Goal: Task Accomplishment & Management: Complete application form

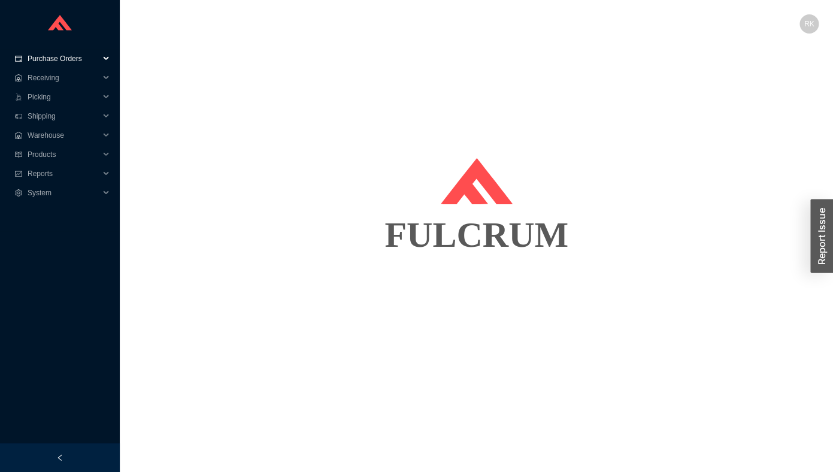
click at [72, 61] on span "Purchase Orders" at bounding box center [64, 58] width 72 height 19
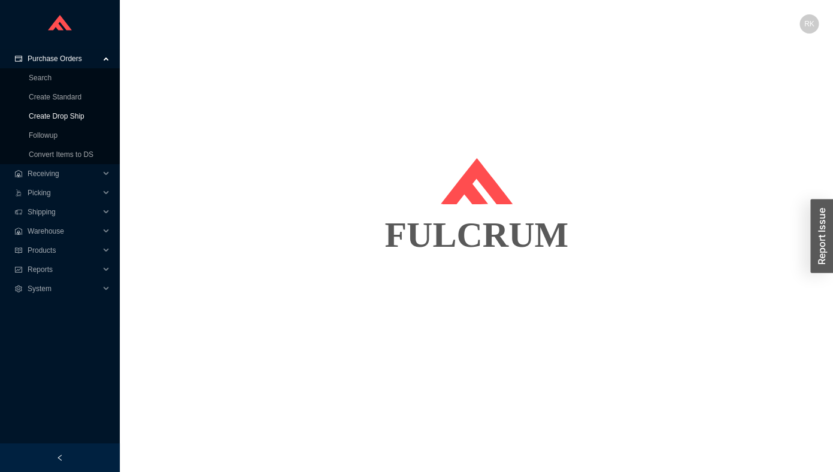
click at [67, 114] on link "Create Drop Ship" at bounding box center [57, 116] width 56 height 8
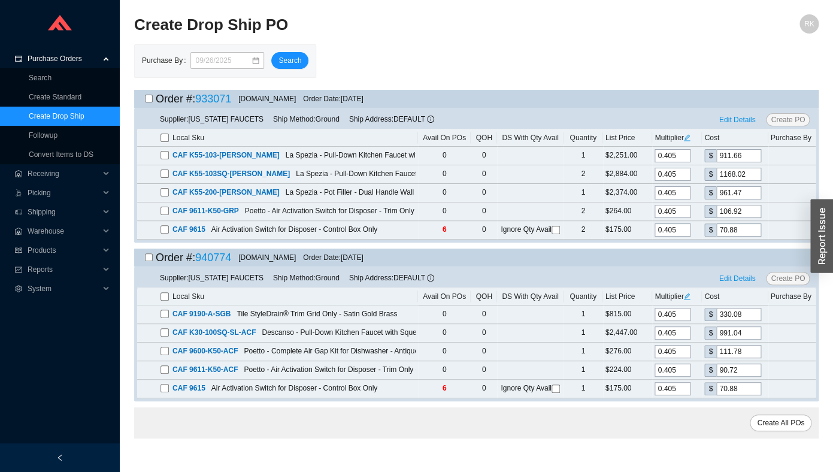
click at [152, 102] on input "checkbox" at bounding box center [149, 99] width 8 height 8
checkbox input "true"
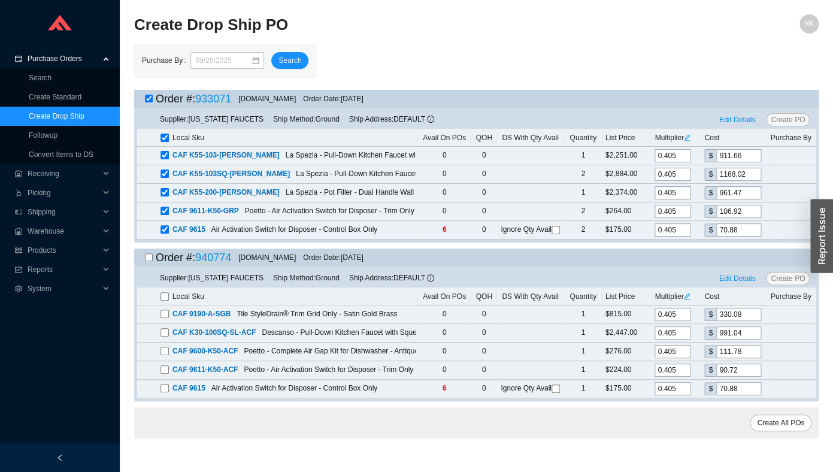
checkbox input "true"
click at [150, 261] on input "checkbox" at bounding box center [149, 257] width 8 height 8
checkbox input "true"
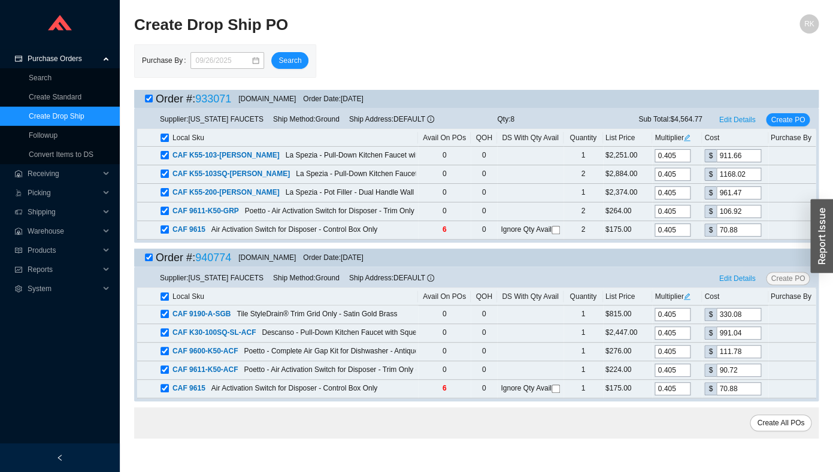
checkbox input "true"
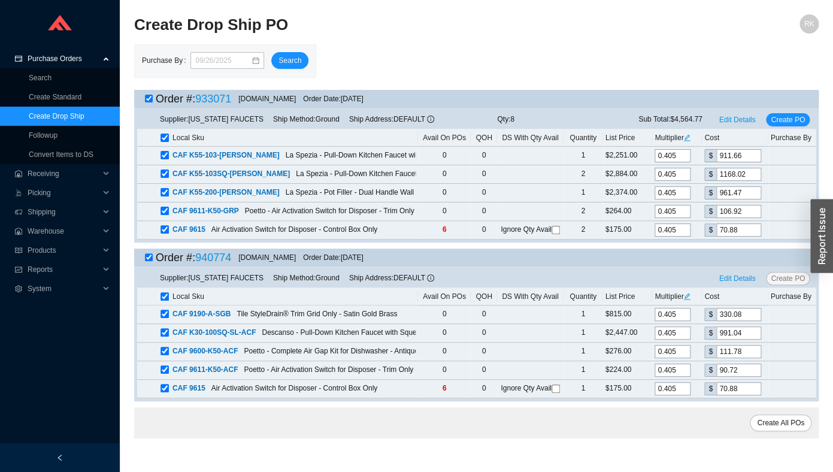
checkbox input "true"
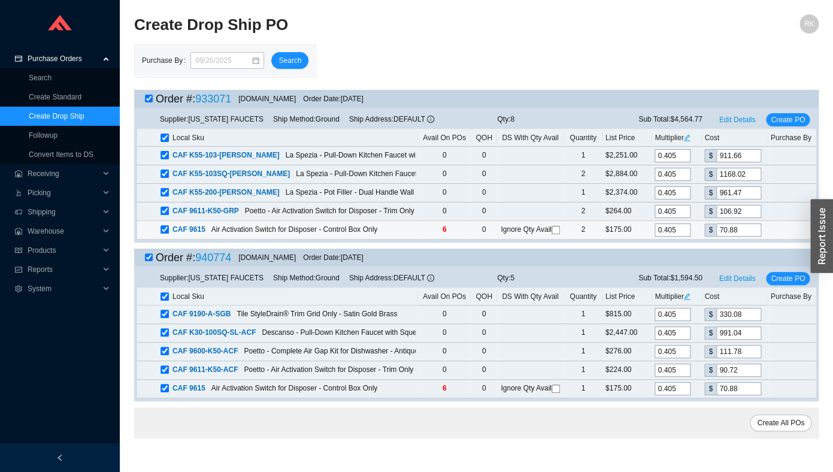
click at [552, 234] on input "checkbox" at bounding box center [556, 230] width 8 height 8
checkbox input "true"
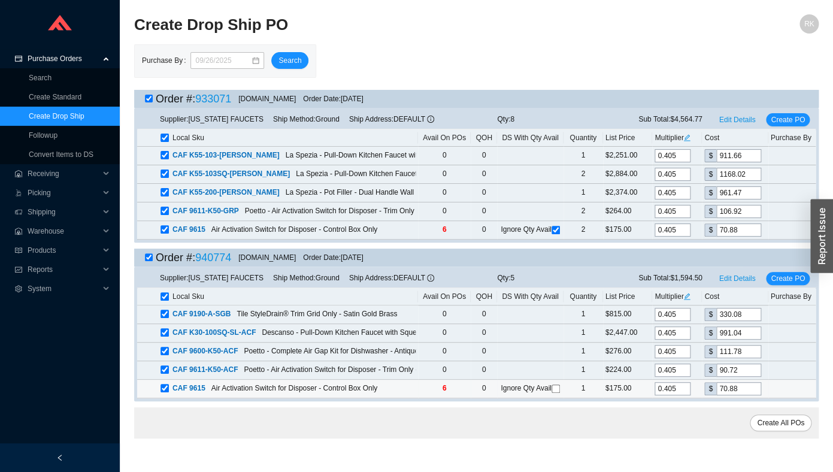
click at [532, 398] on td "Ignore Qty Avail" at bounding box center [530, 389] width 66 height 19
click at [552, 393] on input "checkbox" at bounding box center [556, 389] width 8 height 8
checkbox input "true"
click at [789, 429] on span "Create All POs" at bounding box center [780, 423] width 47 height 12
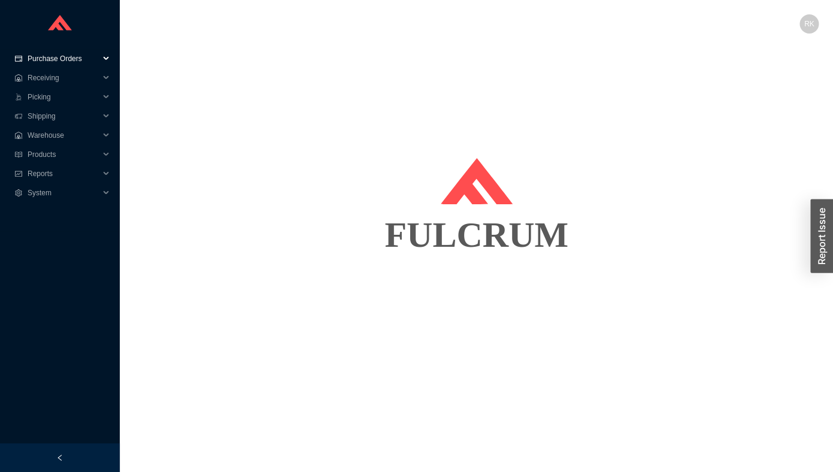
click at [74, 61] on span "Purchase Orders" at bounding box center [64, 58] width 72 height 19
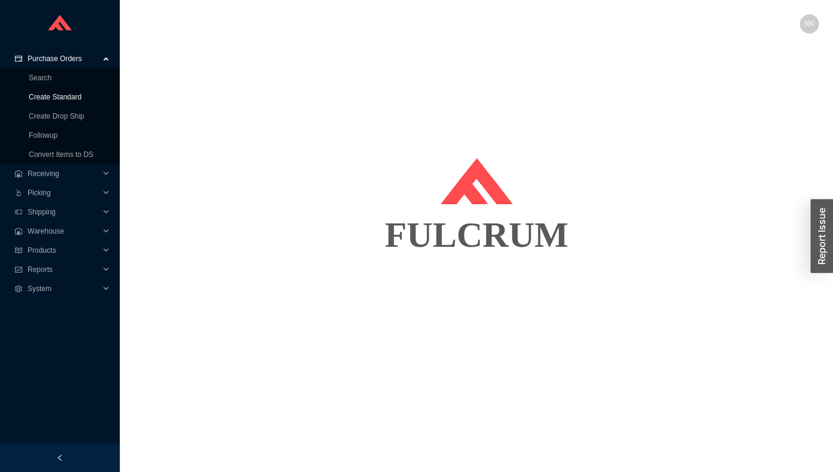
click at [74, 99] on link "Create Standard" at bounding box center [55, 97] width 53 height 8
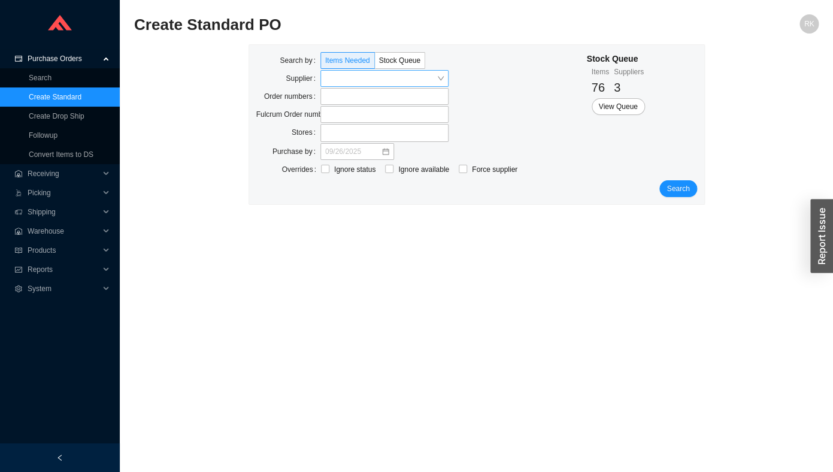
click at [371, 80] on input "search" at bounding box center [381, 79] width 112 height 16
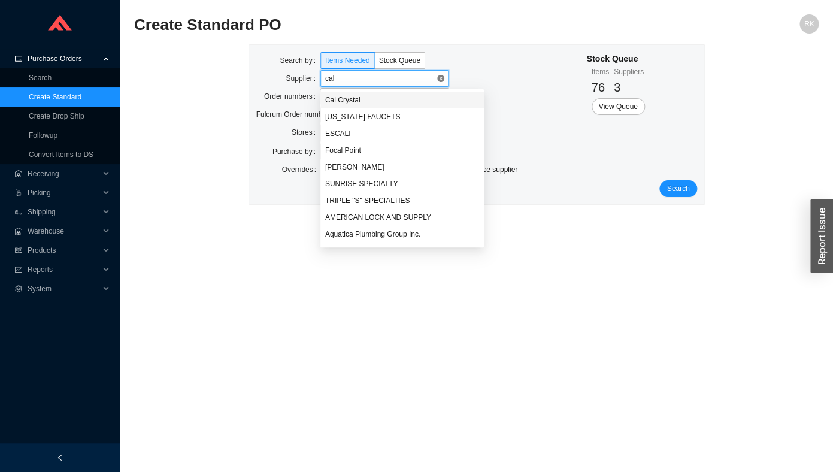
type input "cali"
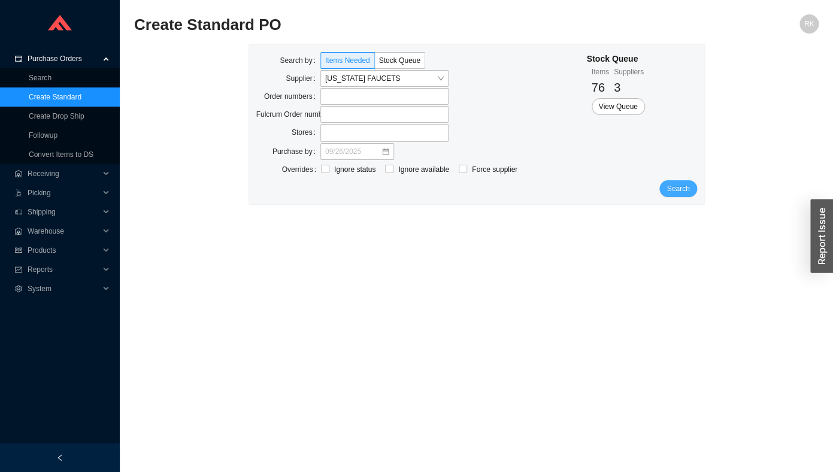
click at [686, 188] on span "Search" at bounding box center [678, 189] width 23 height 12
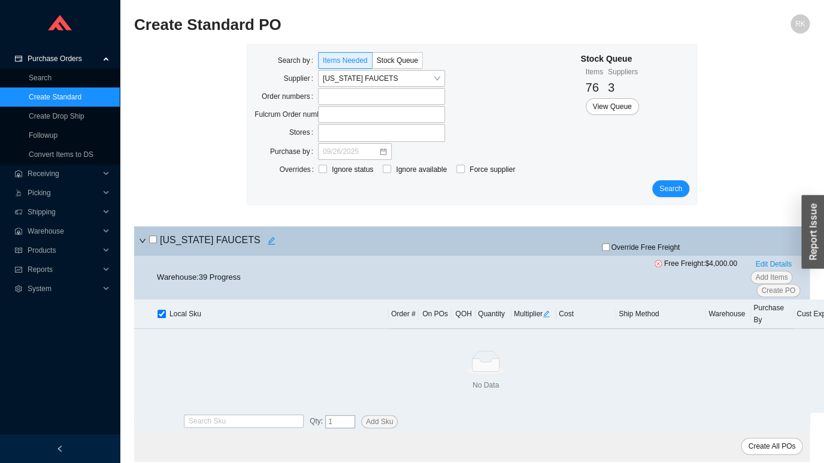
scroll to position [9, 0]
